Goal: Find specific page/section

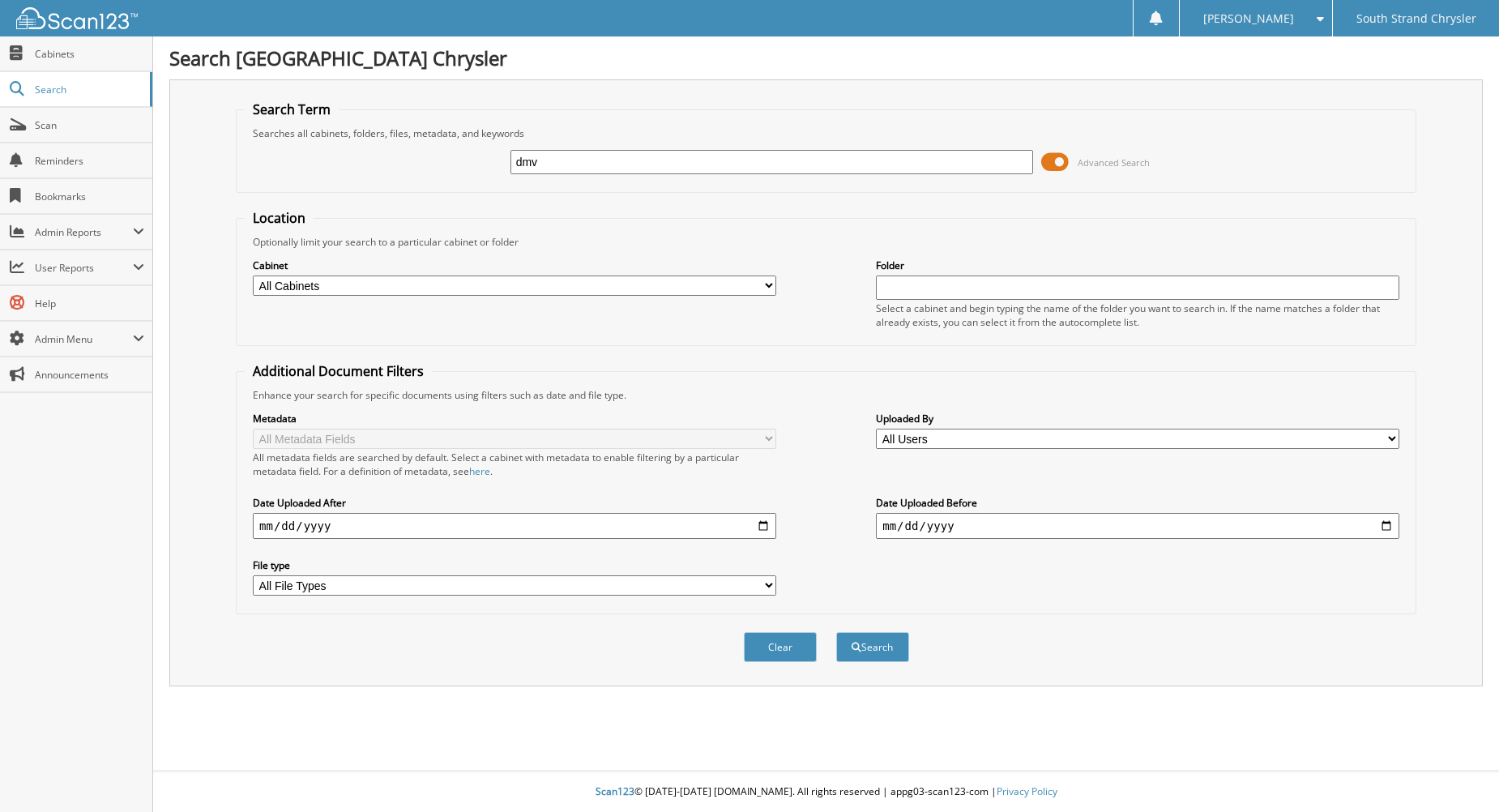
type input "dmv"
click at [837, 632] on button "Search" at bounding box center [872, 647] width 72 height 30
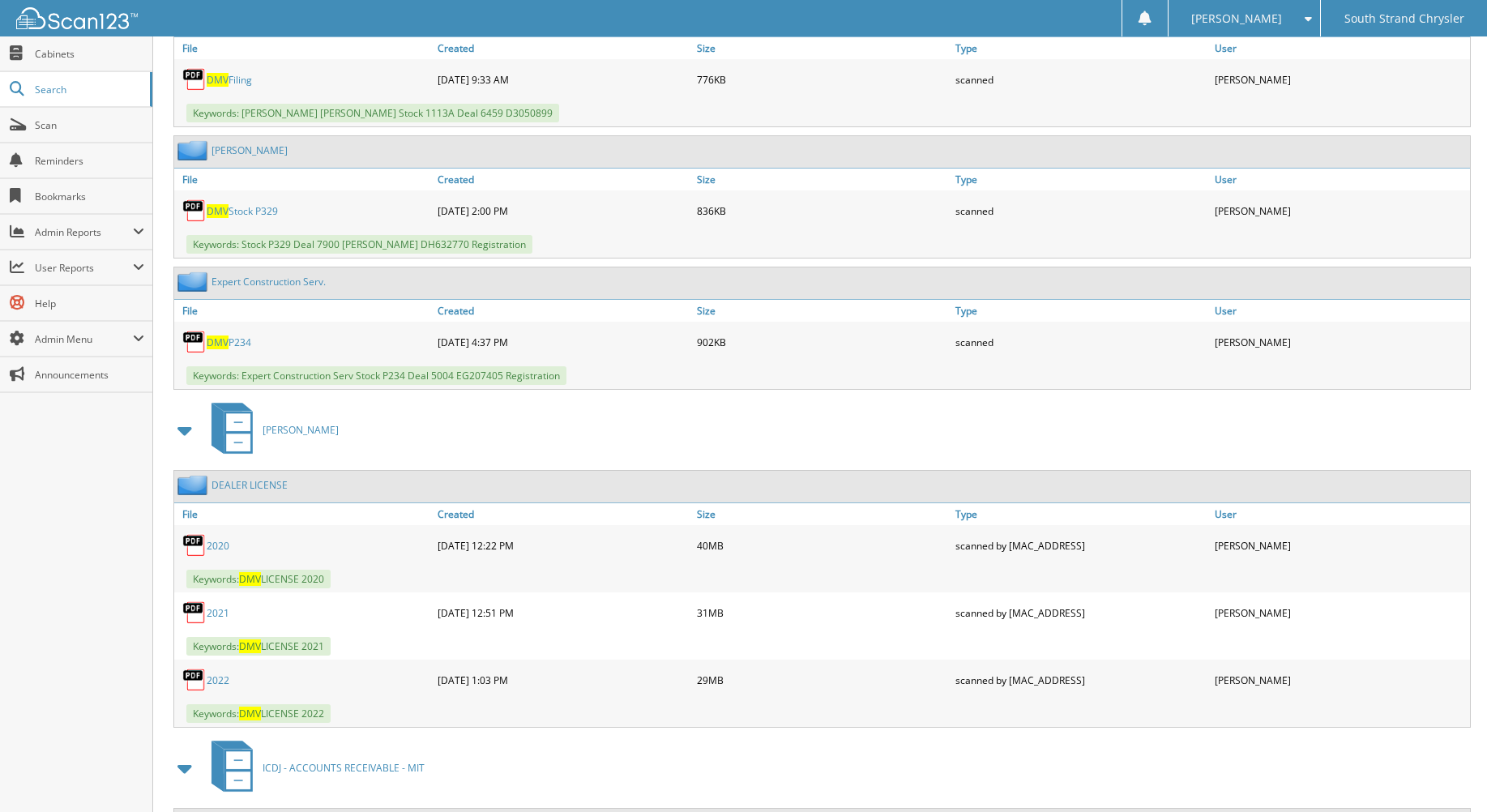
scroll to position [11181, 0]
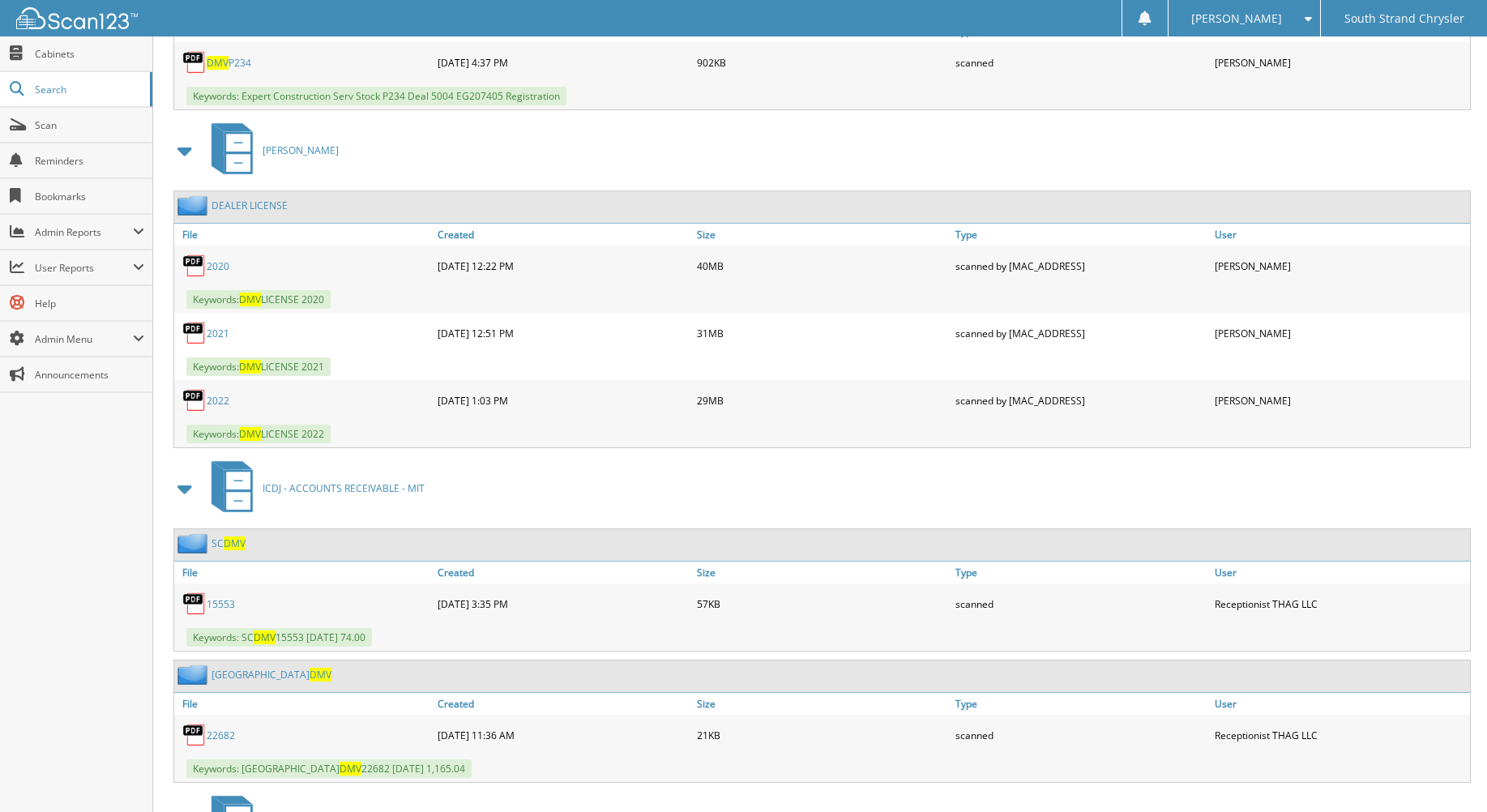
click at [265, 206] on link "DEALER LICENSE" at bounding box center [249, 205] width 76 height 14
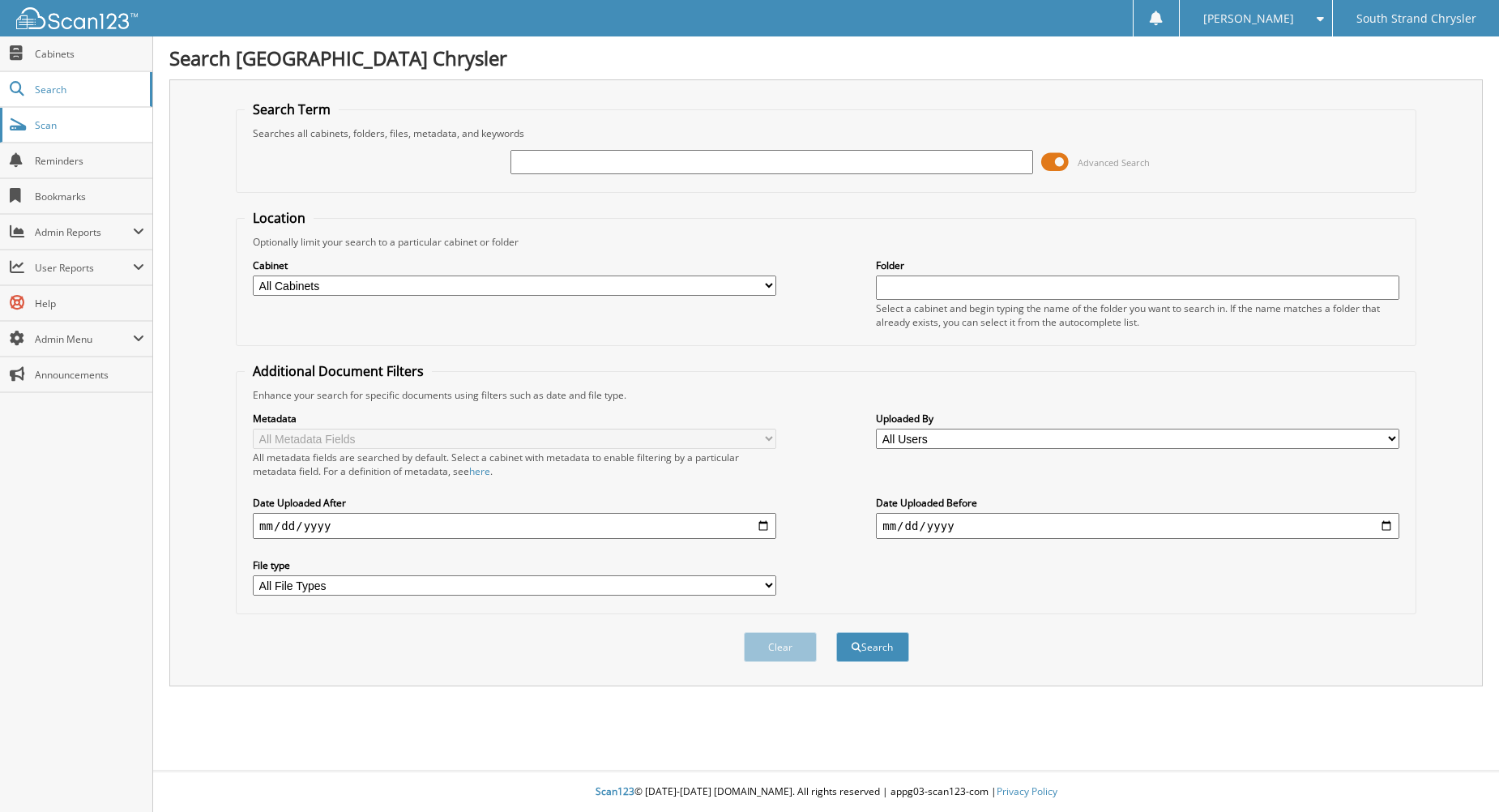
click at [76, 129] on span "Scan" at bounding box center [89, 125] width 109 height 14
